Goal: Find specific page/section: Find specific page/section

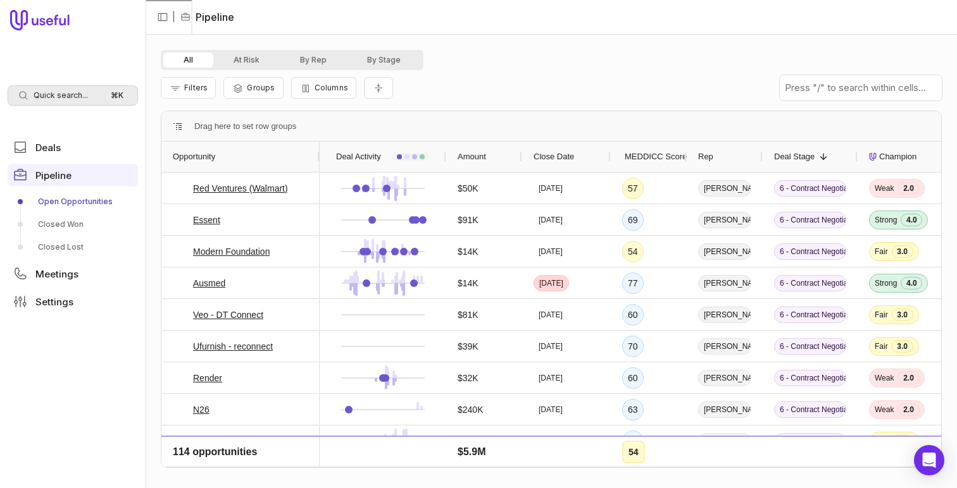
click at [80, 100] on span "Quick search..." at bounding box center [61, 95] width 54 height 10
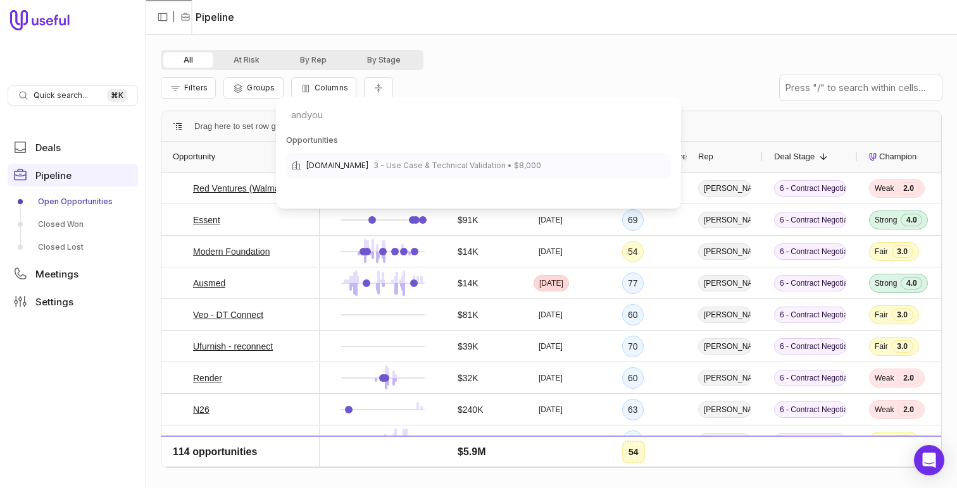
type input "andyou"
click at [440, 162] on span "3 - Use Case & Technical Validation • $8,000" at bounding box center [457, 165] width 168 height 15
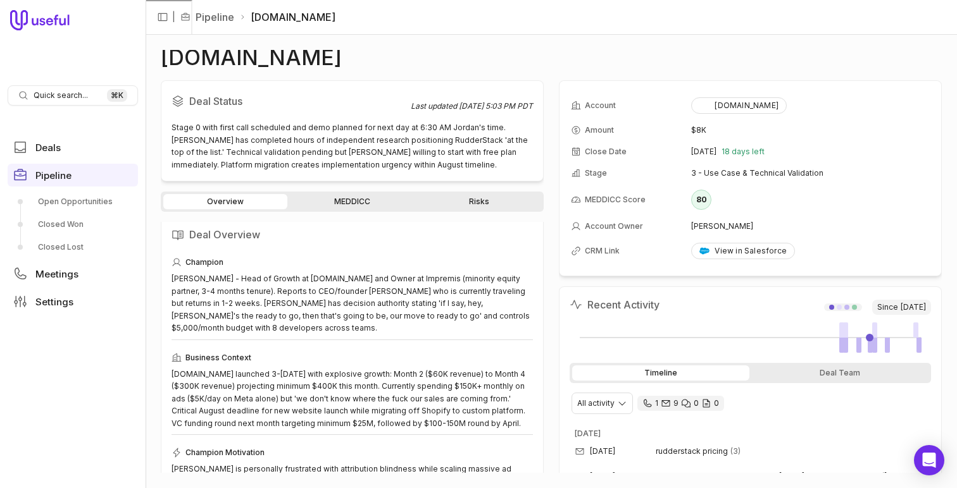
click at [454, 206] on link "Risks" at bounding box center [479, 201] width 124 height 15
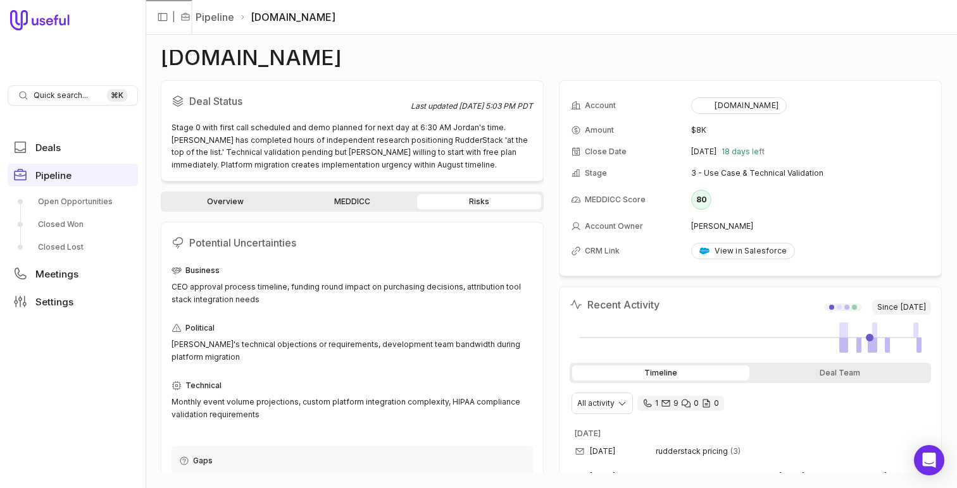
click at [349, 208] on link "MEDDICC" at bounding box center [352, 201] width 124 height 15
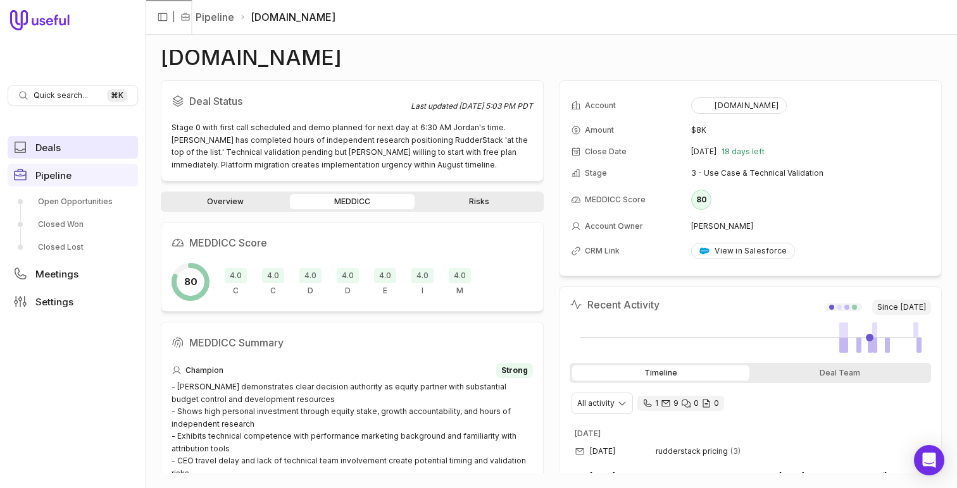
click at [78, 149] on link "Deals" at bounding box center [73, 147] width 130 height 23
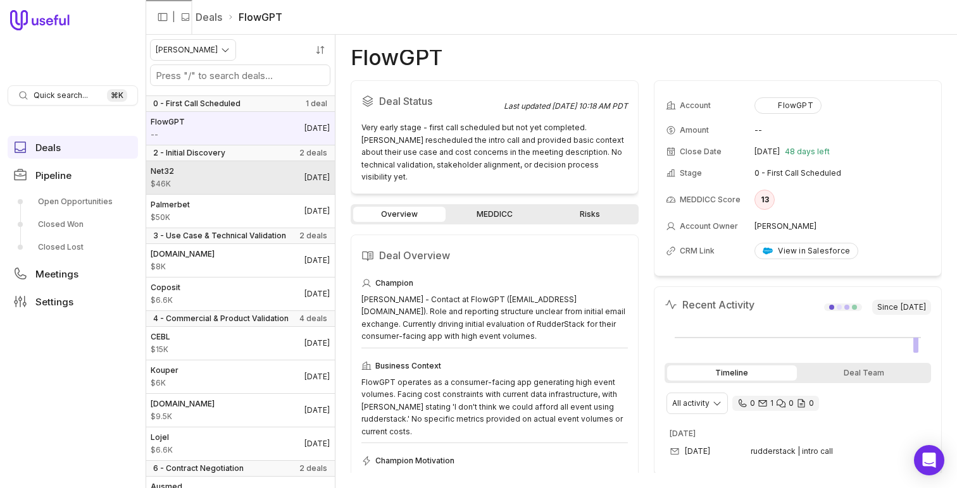
click at [263, 180] on link "Net32 $46K [DATE]" at bounding box center [240, 177] width 189 height 33
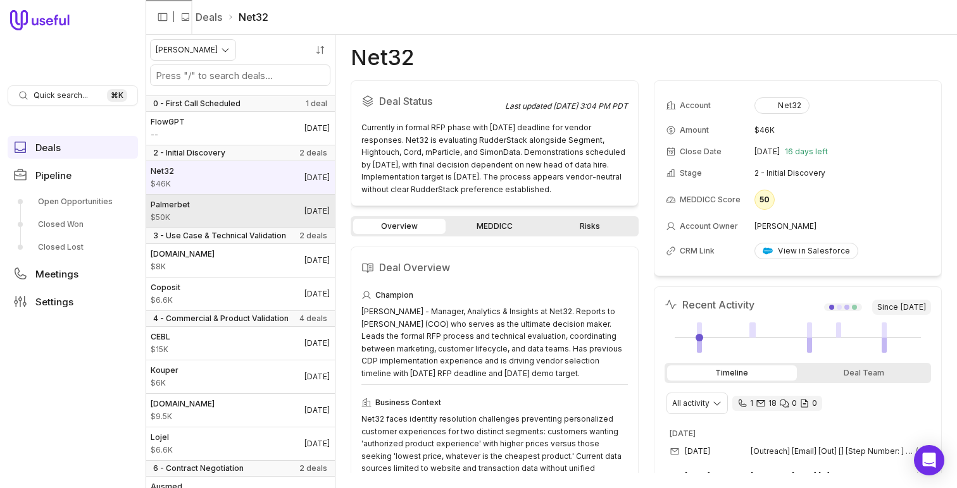
click at [258, 213] on link "Palmerbet $50K [DATE]" at bounding box center [240, 211] width 189 height 33
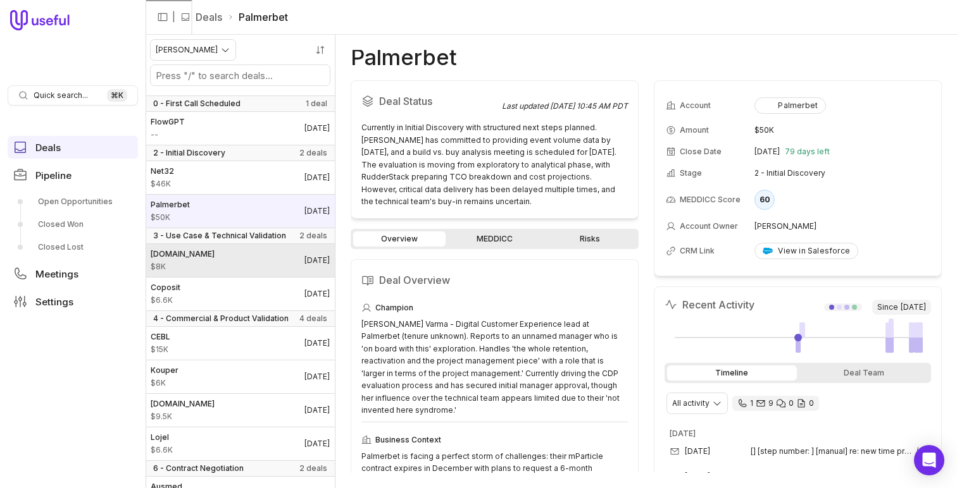
click at [234, 275] on link "[DOMAIN_NAME] $8K [DATE]" at bounding box center [240, 260] width 189 height 33
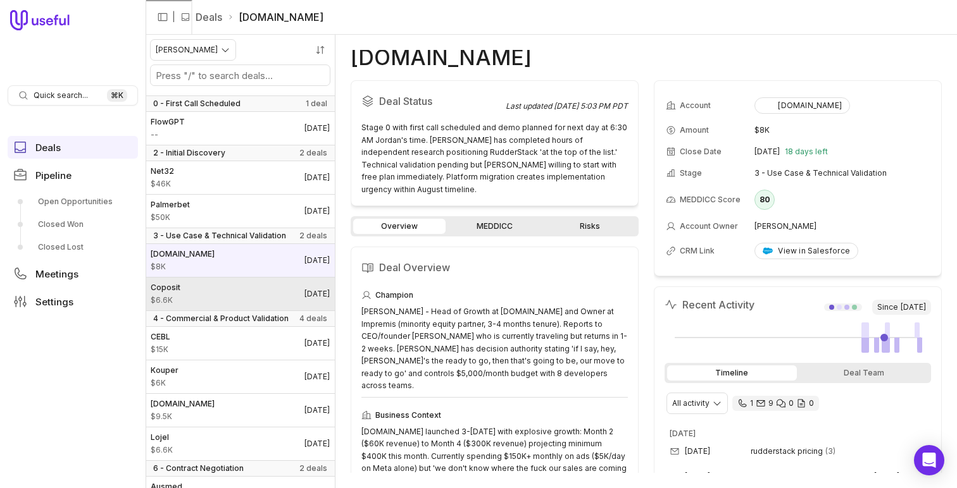
click at [237, 288] on link "Coposit $6.6K [DATE]" at bounding box center [240, 294] width 189 height 33
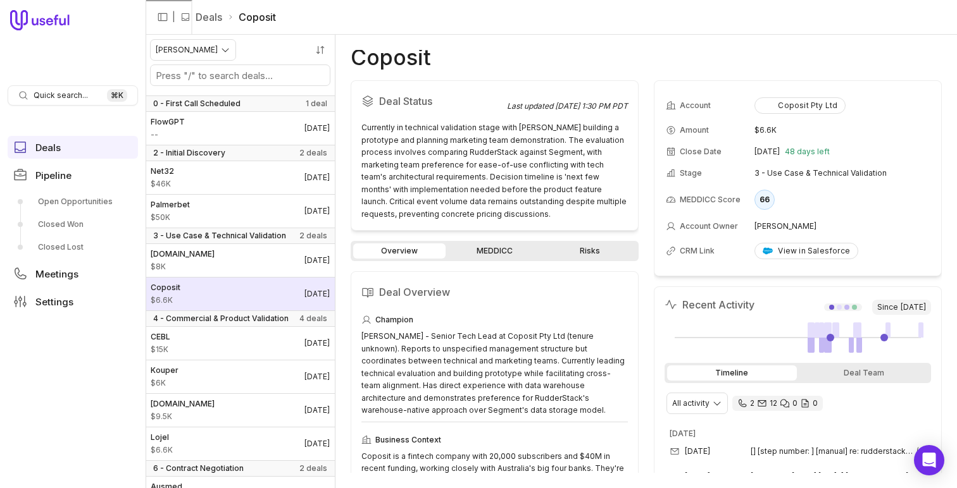
scroll to position [49, 0]
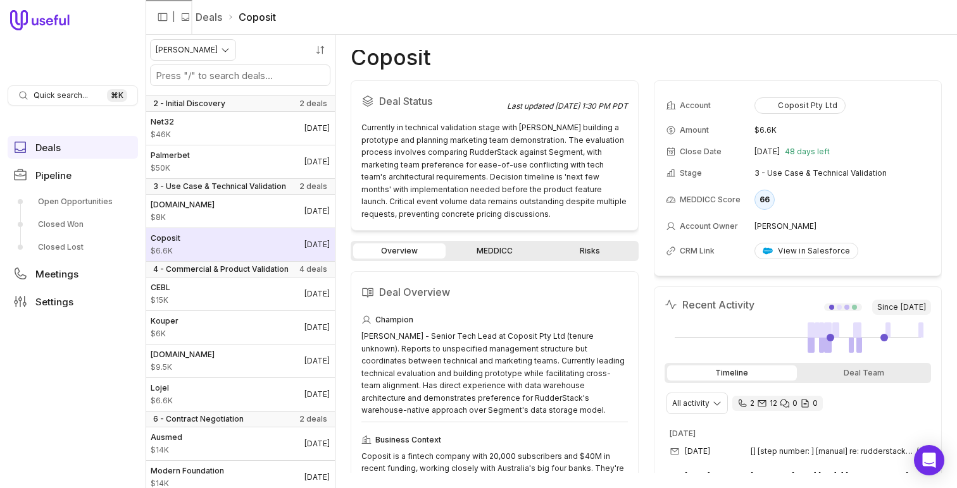
click at [237, 288] on link "CEBL $15K [DATE]" at bounding box center [240, 294] width 189 height 33
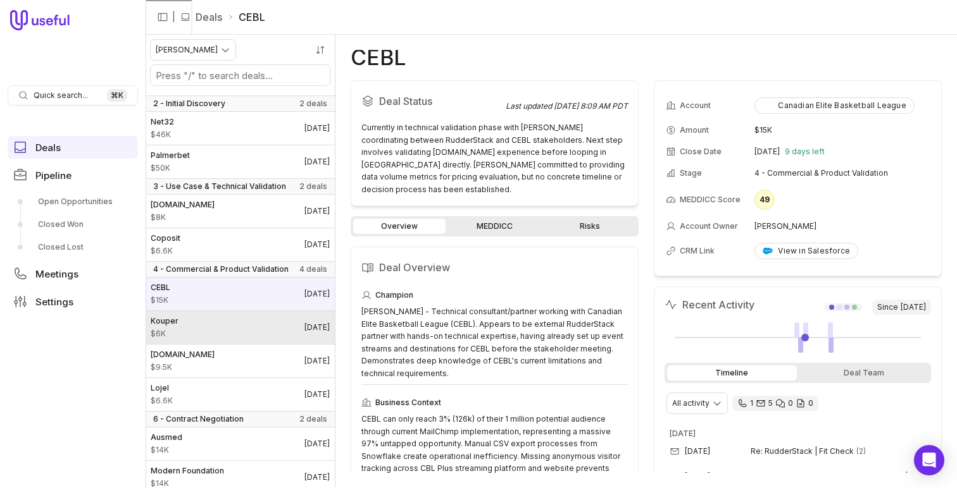
click at [246, 325] on link "Kouper $6K [DATE]" at bounding box center [240, 327] width 189 height 33
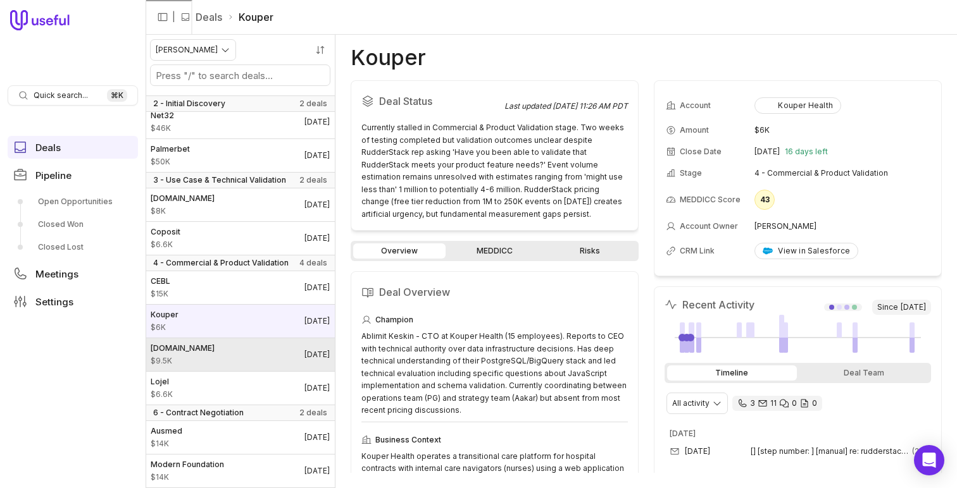
click at [249, 361] on link "[DOMAIN_NAME] $9.5K [DATE]" at bounding box center [240, 355] width 189 height 33
